Goal: Register for event/course: Sign up to attend an event or enroll in a course

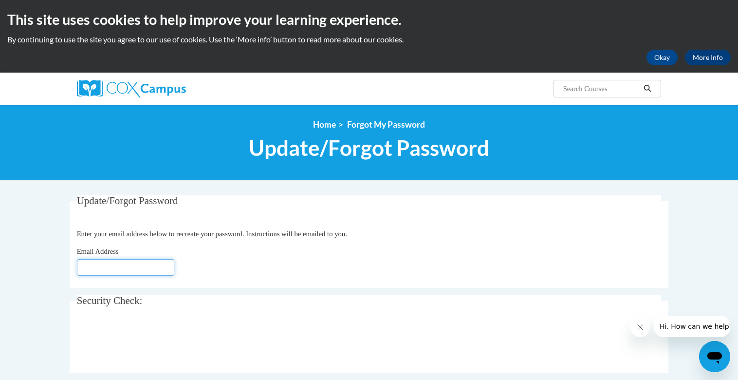
click at [101, 265] on input "Email Address" at bounding box center [125, 267] width 97 height 17
type input "[EMAIL_ADDRESS][DOMAIN_NAME]"
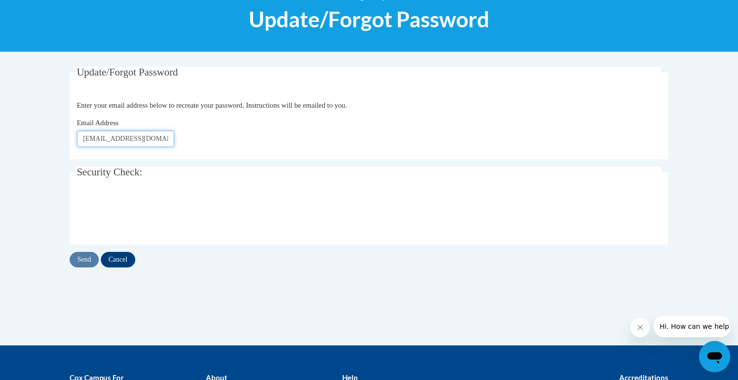
scroll to position [131, 0]
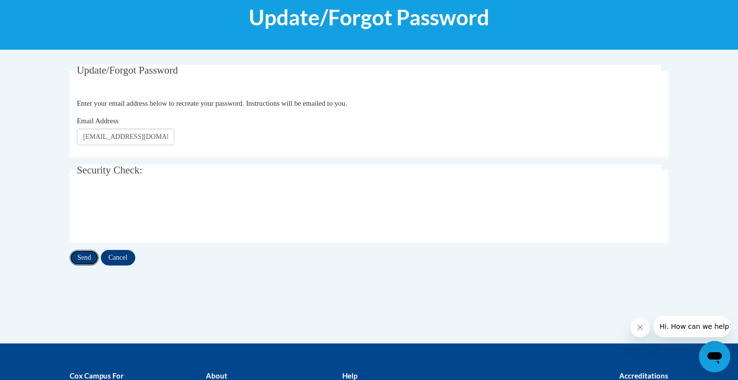
click at [85, 260] on input "Send" at bounding box center [84, 258] width 29 height 16
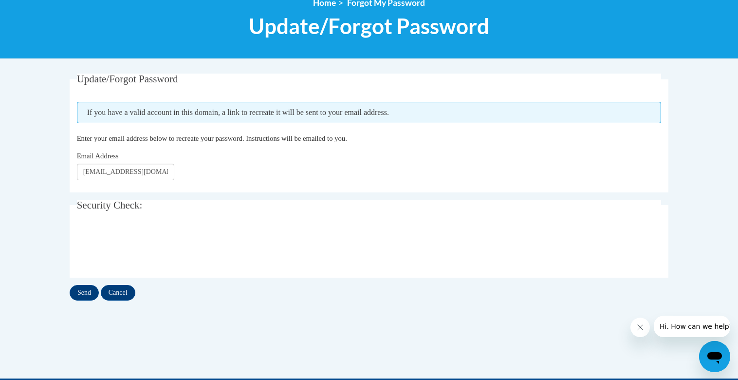
scroll to position [124, 0]
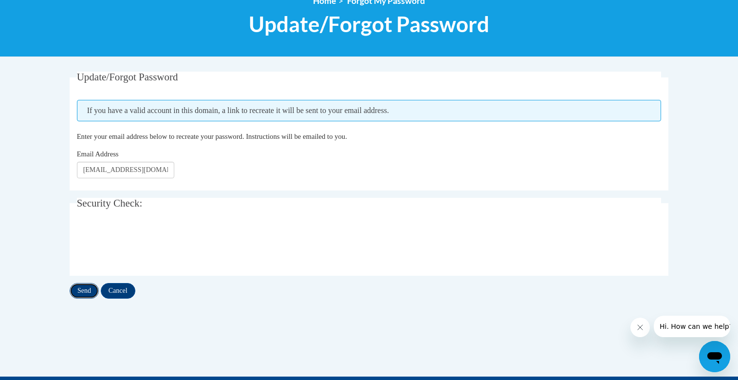
click at [80, 296] on input "Send" at bounding box center [84, 291] width 29 height 16
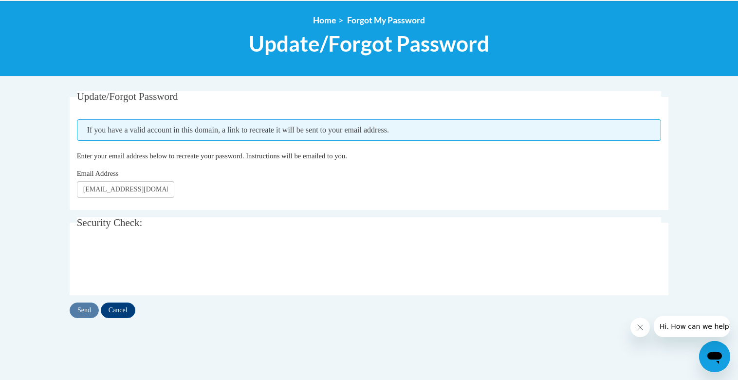
scroll to position [105, 0]
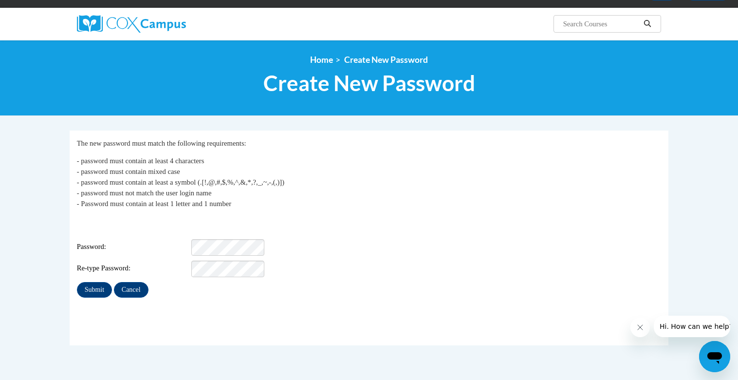
scroll to position [65, 0]
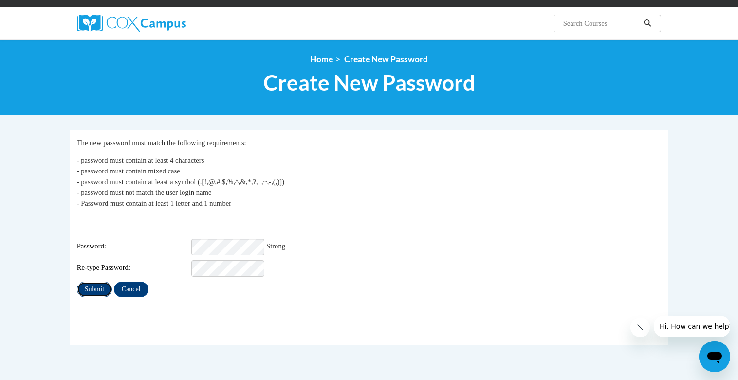
click at [98, 286] on input "Submit" at bounding box center [94, 289] width 35 height 16
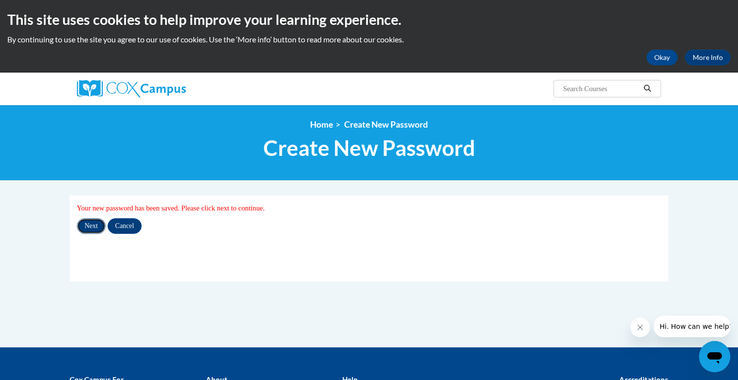
click at [90, 224] on input "Next" at bounding box center [91, 226] width 29 height 16
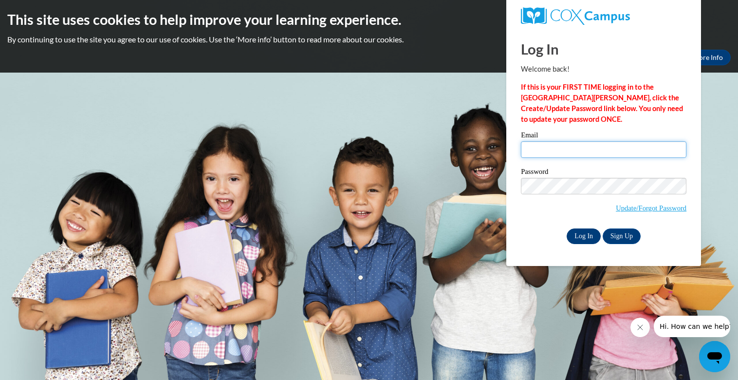
type input "[EMAIL_ADDRESS][DOMAIN_NAME]"
click at [572, 242] on input "Log In" at bounding box center [584, 236] width 34 height 16
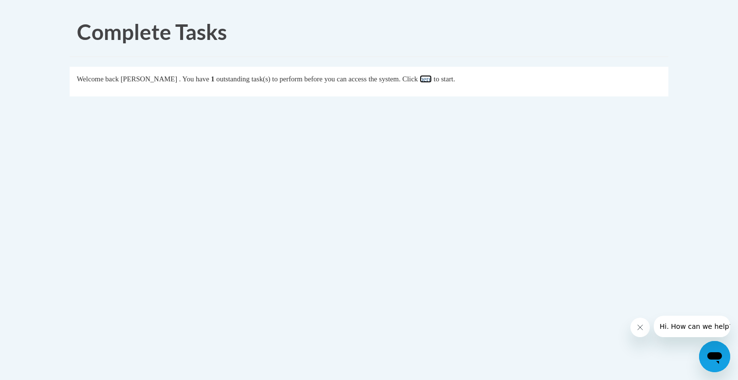
click at [432, 78] on link "here" at bounding box center [426, 79] width 12 height 8
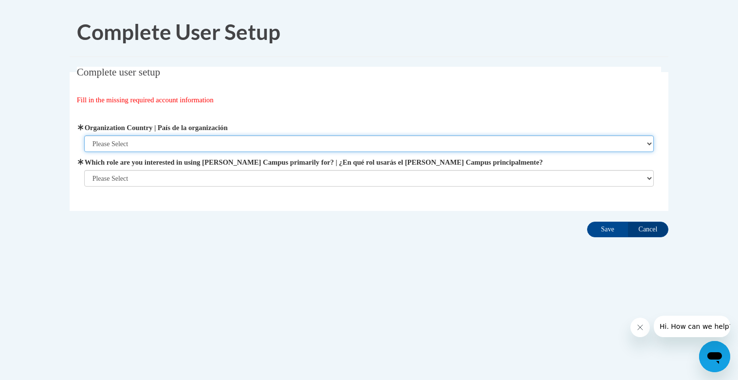
click at [375, 146] on select "Please Select [GEOGRAPHIC_DATA] | [GEOGRAPHIC_DATA] Outside of [GEOGRAPHIC_DATA…" at bounding box center [369, 143] width 570 height 17
select select "ad49bcad-a171-4b2e-b99c-48b446064914"
click at [84, 135] on select "Please Select [GEOGRAPHIC_DATA] | [GEOGRAPHIC_DATA] Outside of [GEOGRAPHIC_DATA…" at bounding box center [369, 143] width 570 height 17
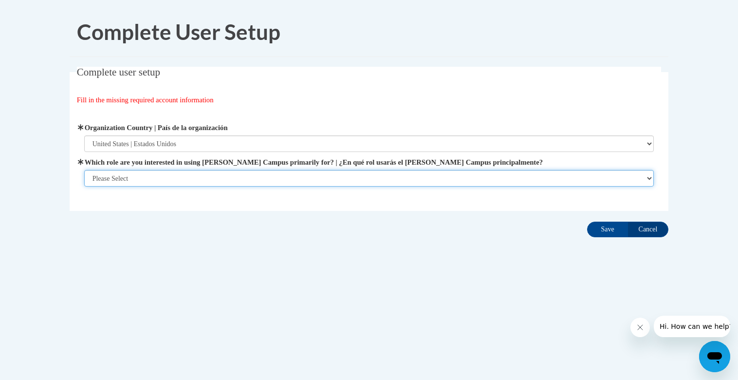
click at [270, 174] on select "Please Select College/University | Colegio/Universidad Community/Nonprofit Part…" at bounding box center [369, 178] width 570 height 17
select select "fbf2d438-af2f-41f8-98f1-81c410e29de3"
click at [84, 187] on select "Please Select College/University | Colegio/Universidad Community/Nonprofit Part…" at bounding box center [369, 178] width 570 height 17
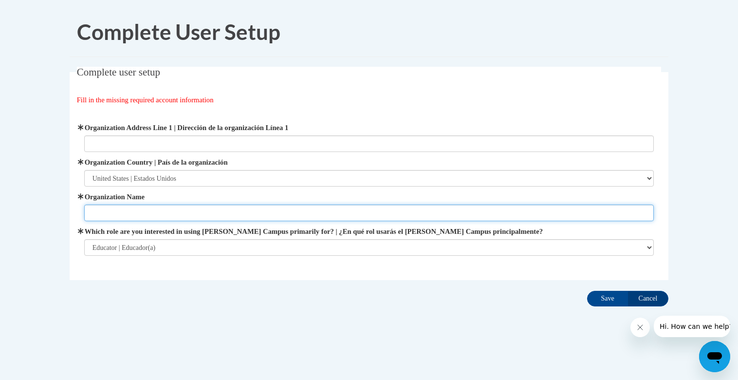
click at [163, 212] on input "Organization Name" at bounding box center [369, 213] width 570 height 17
type input "N"
type input "Friendship Learning Center"
drag, startPoint x: 187, startPoint y: 214, endPoint x: 54, endPoint y: 209, distance: 133.0
click at [54, 209] on body "Complete User Setup Complete user setup Fill in the missing required account in…" at bounding box center [369, 190] width 738 height 380
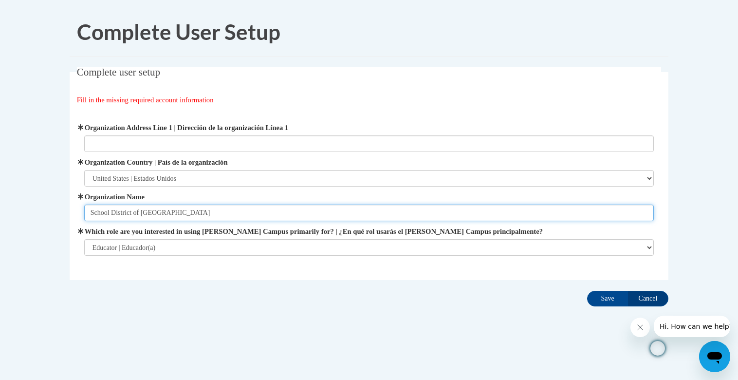
type input "School District of North Fond du Lac"
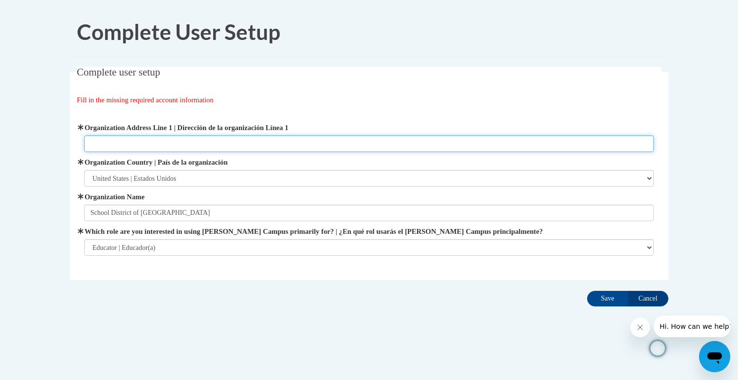
click at [113, 147] on input "Organization Address Line 1 | Dirección de la organización Línea 1" at bounding box center [369, 143] width 570 height 17
type input "1098 Prospect Ave"
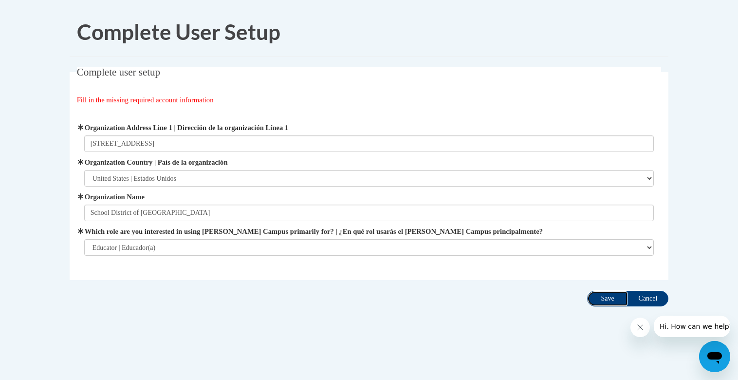
click at [600, 296] on input "Save" at bounding box center [607, 299] width 41 height 16
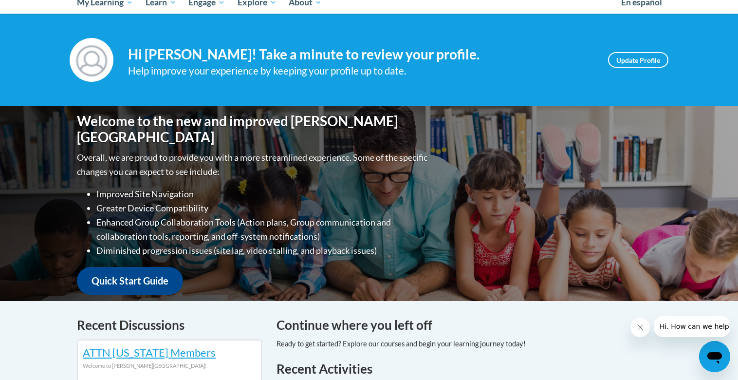
scroll to position [114, 0]
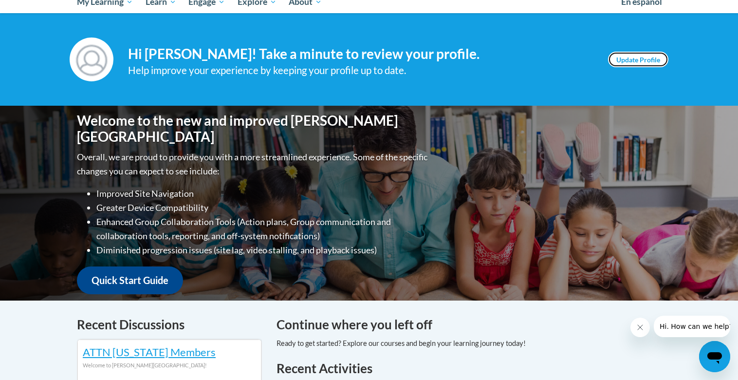
click at [638, 64] on link "Update Profile" at bounding box center [638, 60] width 60 height 16
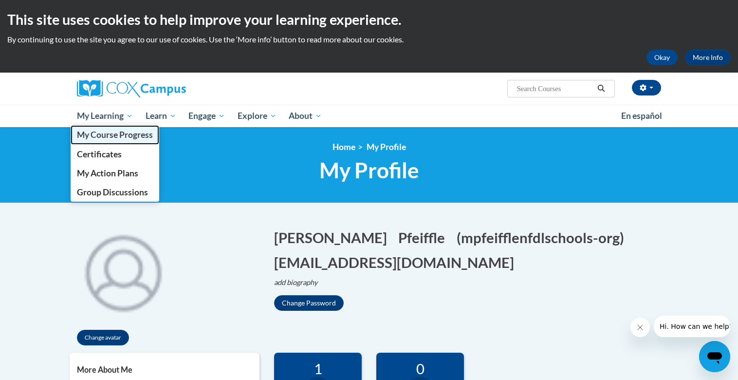
click at [114, 135] on span "My Course Progress" at bounding box center [115, 135] width 76 height 10
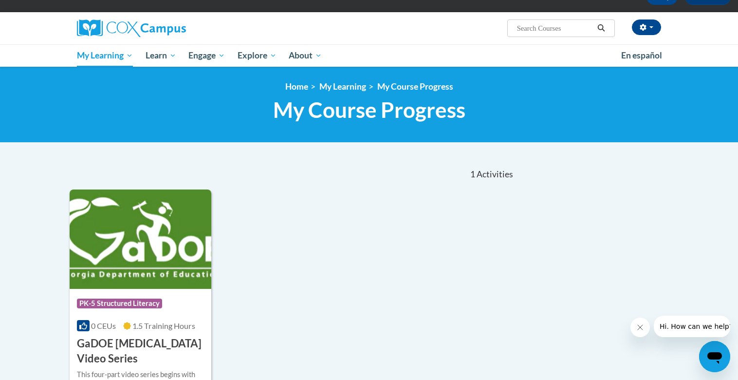
scroll to position [51, 0]
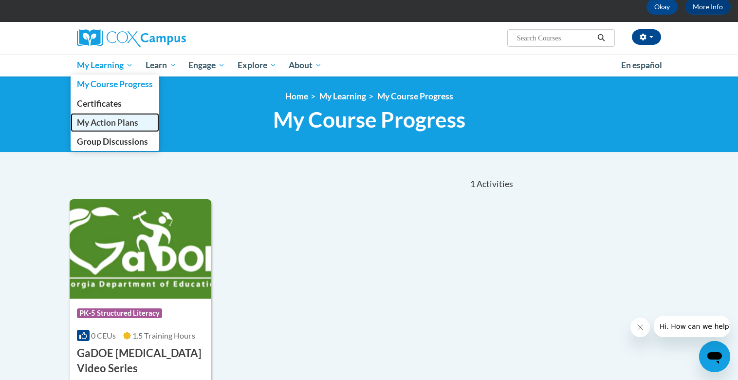
click at [108, 123] on span "My Action Plans" at bounding box center [107, 122] width 61 height 10
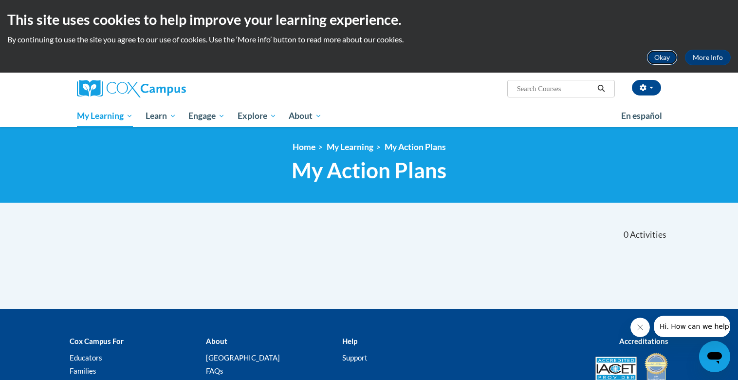
click at [659, 56] on button "Okay" at bounding box center [662, 58] width 31 height 16
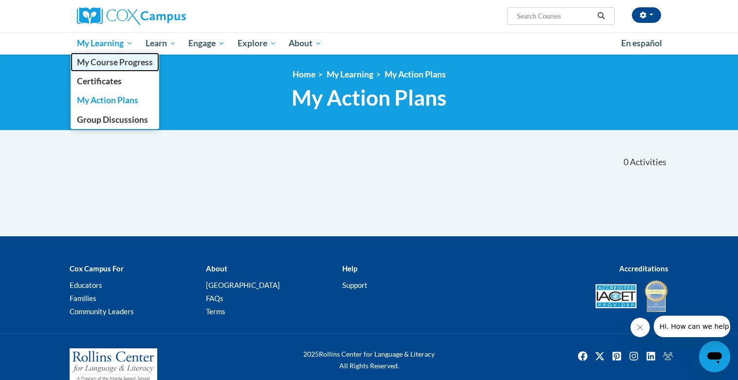
click at [109, 68] on link "My Course Progress" at bounding box center [115, 62] width 89 height 19
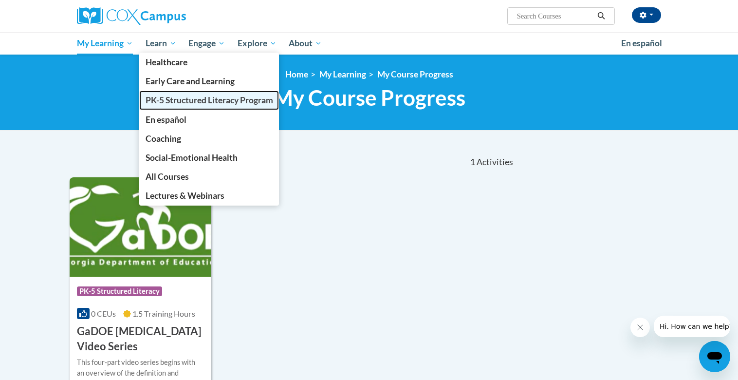
click at [187, 101] on span "PK-5 Structured Literacy Program" at bounding box center [210, 100] width 128 height 10
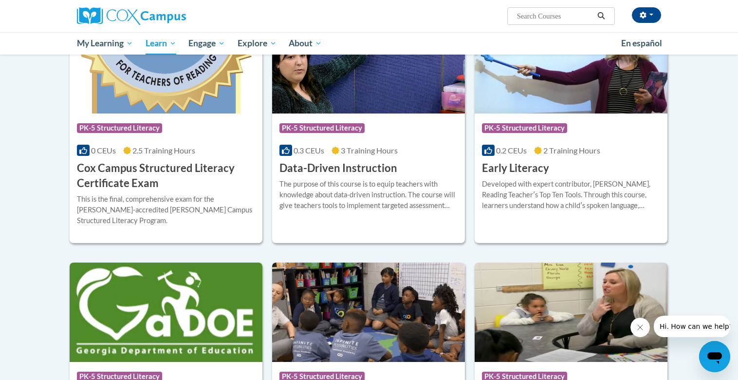
scroll to position [358, 0]
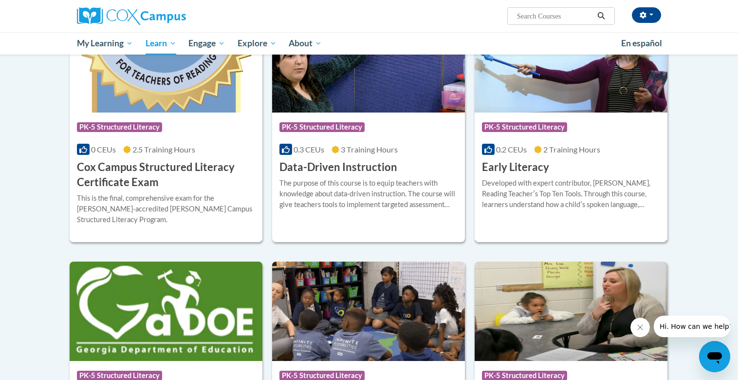
click at [559, 192] on div "Developed with expert contributor, Dr. Deborah Glaser, Reading Teacherʹs Top Te…" at bounding box center [571, 194] width 178 height 32
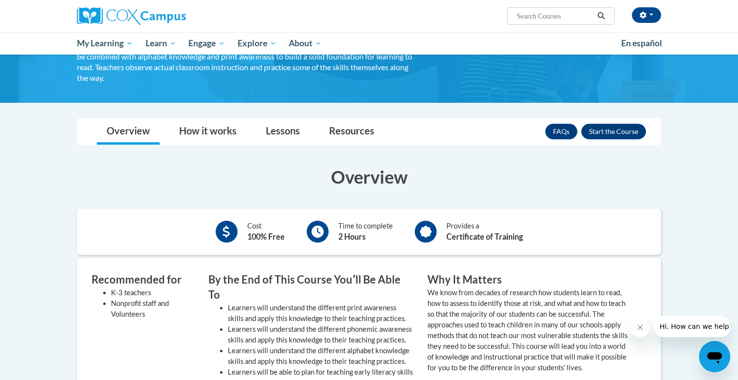
scroll to position [104, 0]
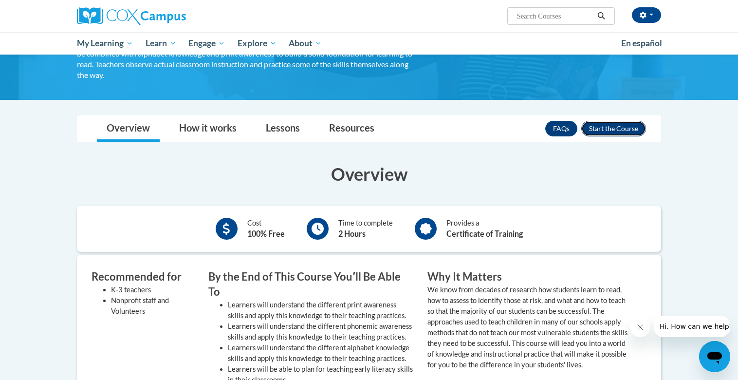
click at [608, 131] on button "Enroll" at bounding box center [613, 129] width 65 height 16
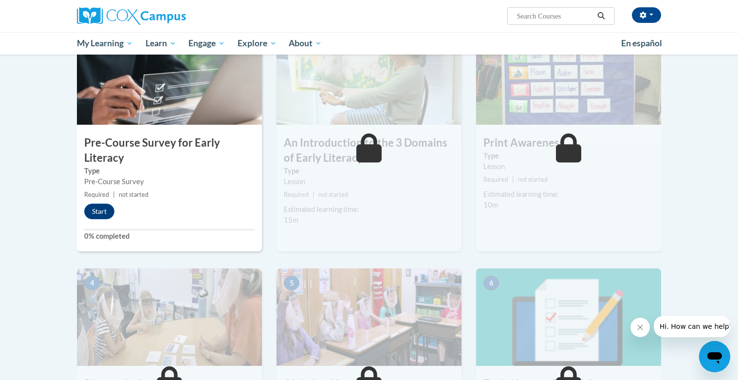
scroll to position [228, 0]
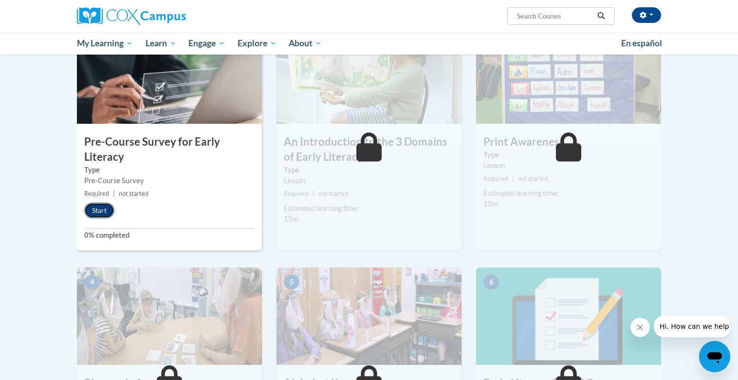
click at [93, 213] on button "Start" at bounding box center [99, 211] width 30 height 16
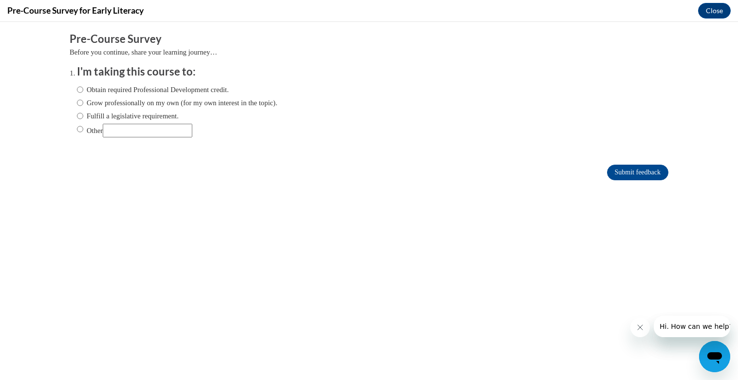
scroll to position [0, 0]
click at [104, 92] on label "Obtain required Professional Development credit." at bounding box center [153, 89] width 152 height 11
click at [83, 92] on input "Obtain required Professional Development credit." at bounding box center [80, 89] width 6 height 11
radio input "true"
click at [631, 171] on input "Submit feedback" at bounding box center [637, 173] width 61 height 16
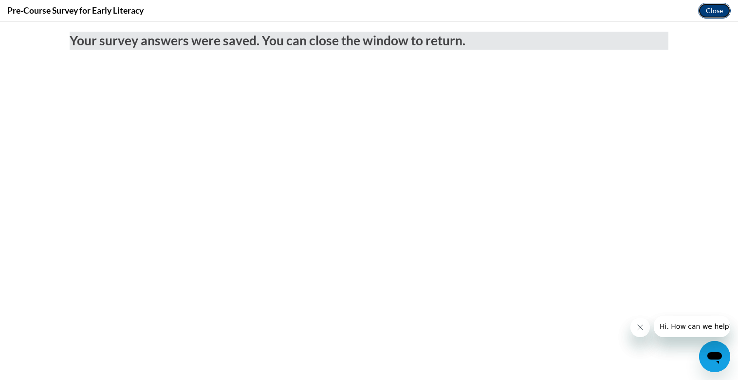
click at [706, 14] on button "Close" at bounding box center [714, 11] width 33 height 16
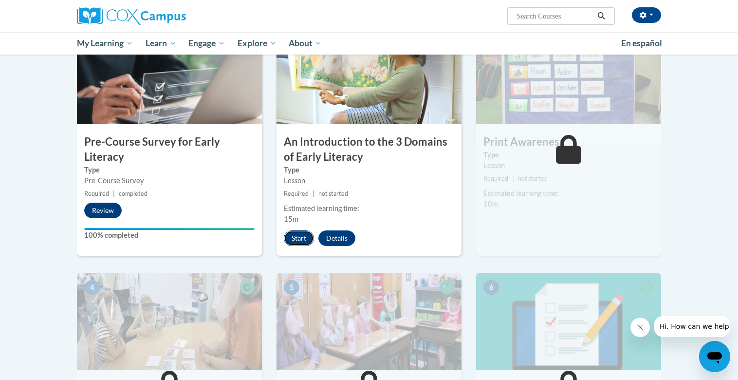
click at [299, 242] on button "Start" at bounding box center [299, 238] width 30 height 16
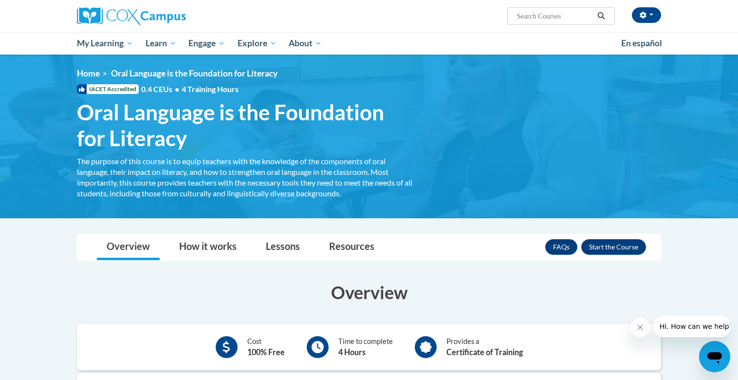
scroll to position [2, 0]
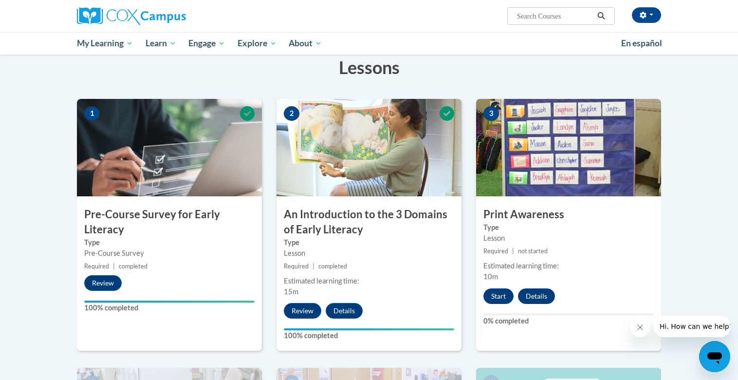
scroll to position [156, 0]
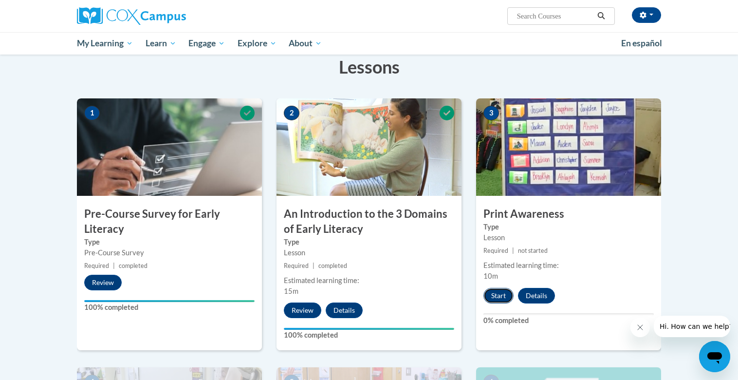
click at [499, 290] on button "Start" at bounding box center [499, 296] width 30 height 16
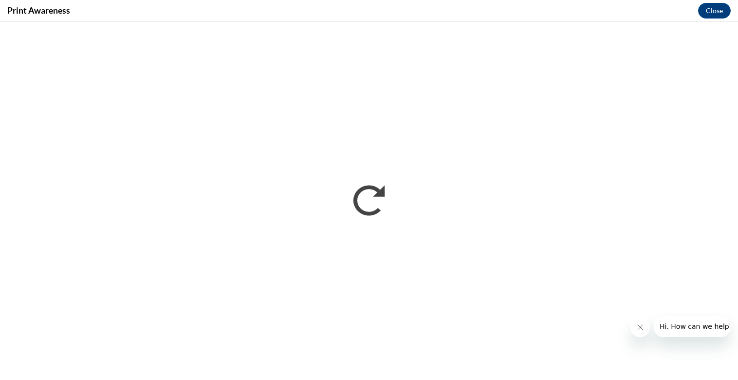
scroll to position [0, 0]
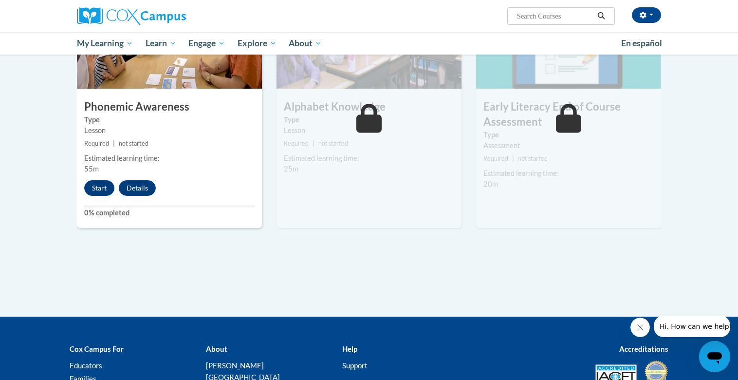
scroll to position [533, 0]
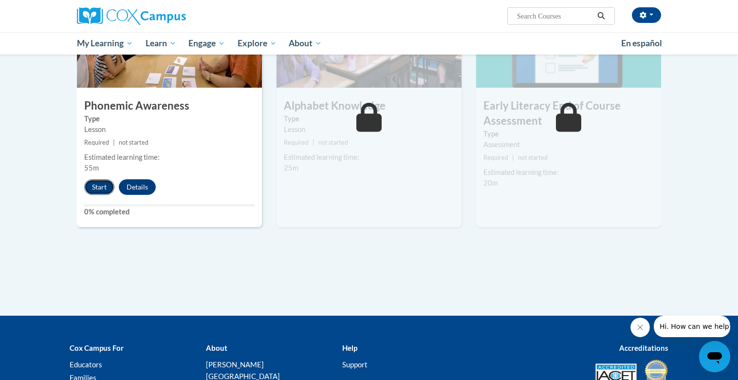
click at [103, 185] on button "Start" at bounding box center [99, 187] width 30 height 16
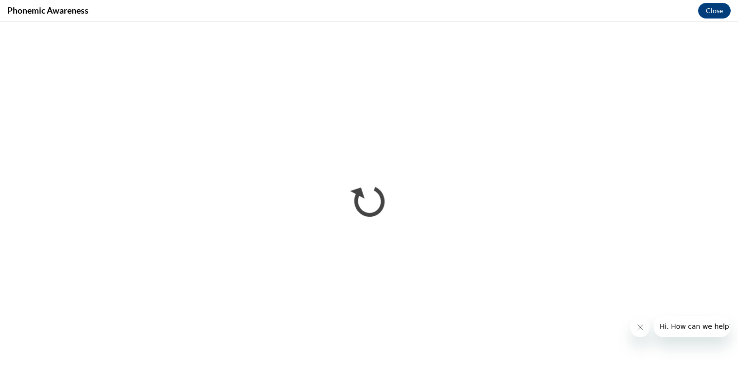
scroll to position [0, 0]
